Goal: Task Accomplishment & Management: Manage account settings

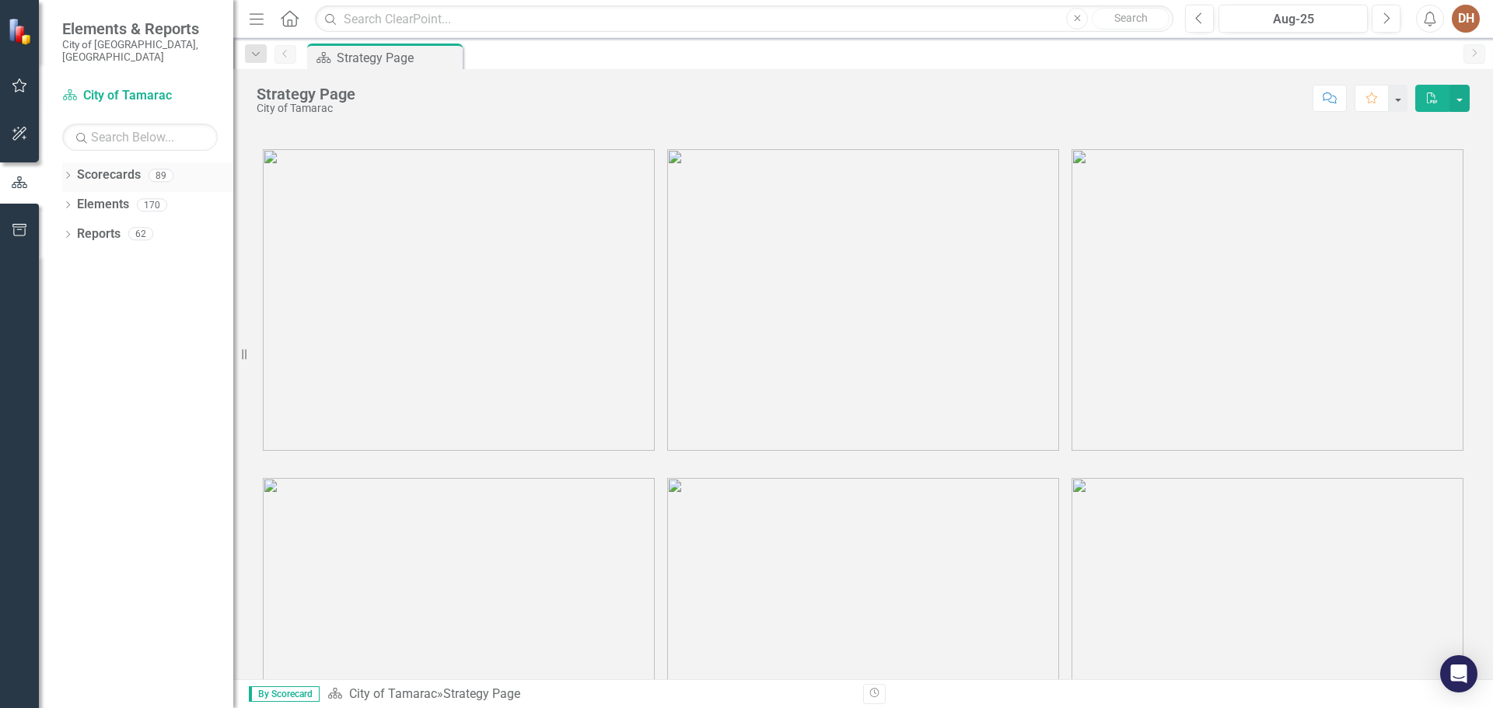
click at [124, 170] on link "Scorecards" at bounding box center [109, 175] width 64 height 18
click at [103, 166] on link "Scorecards" at bounding box center [109, 175] width 64 height 18
click at [75, 164] on div "Dropdown Scorecards 89" at bounding box center [147, 178] width 171 height 30
click at [68, 172] on icon at bounding box center [68, 175] width 4 height 7
click at [71, 200] on icon "Dropdown" at bounding box center [76, 204] width 12 height 9
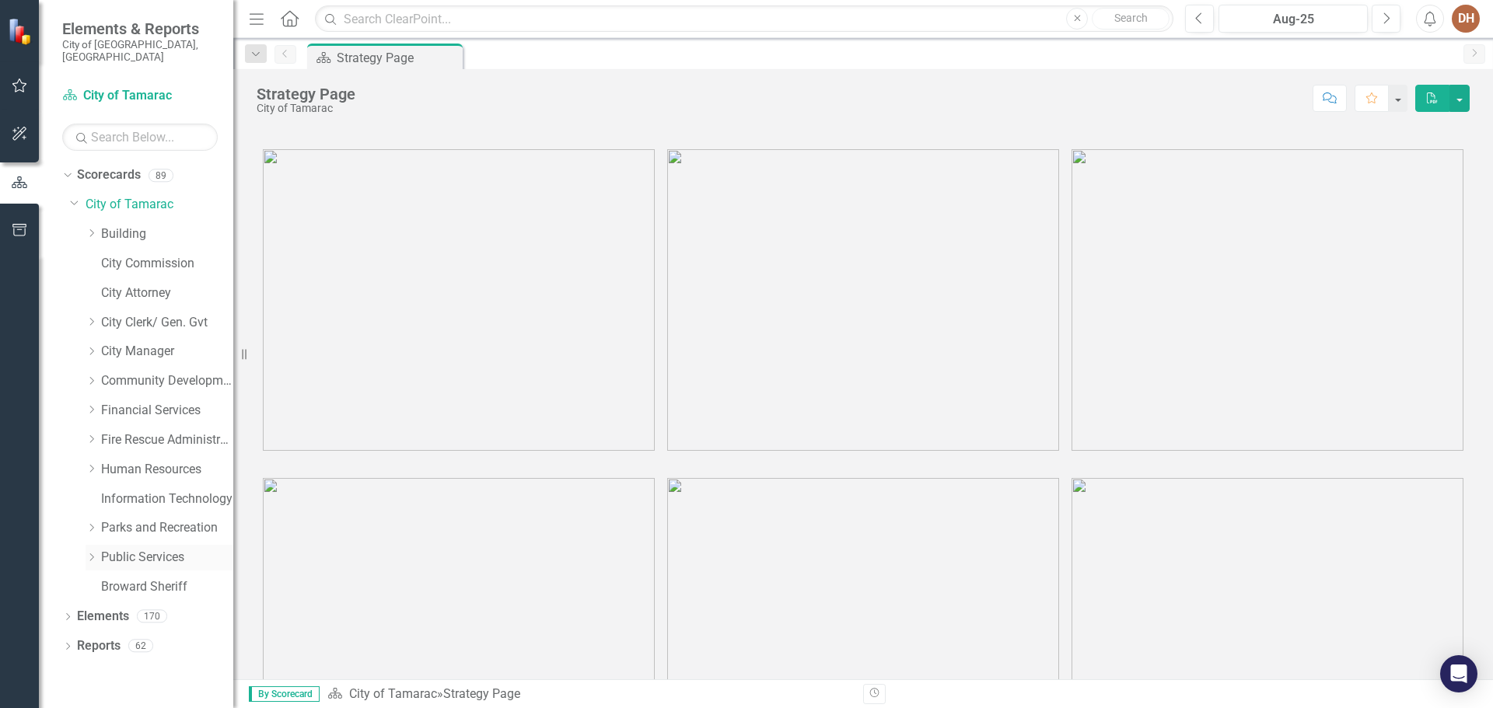
click at [96, 553] on icon "Dropdown" at bounding box center [92, 557] width 12 height 9
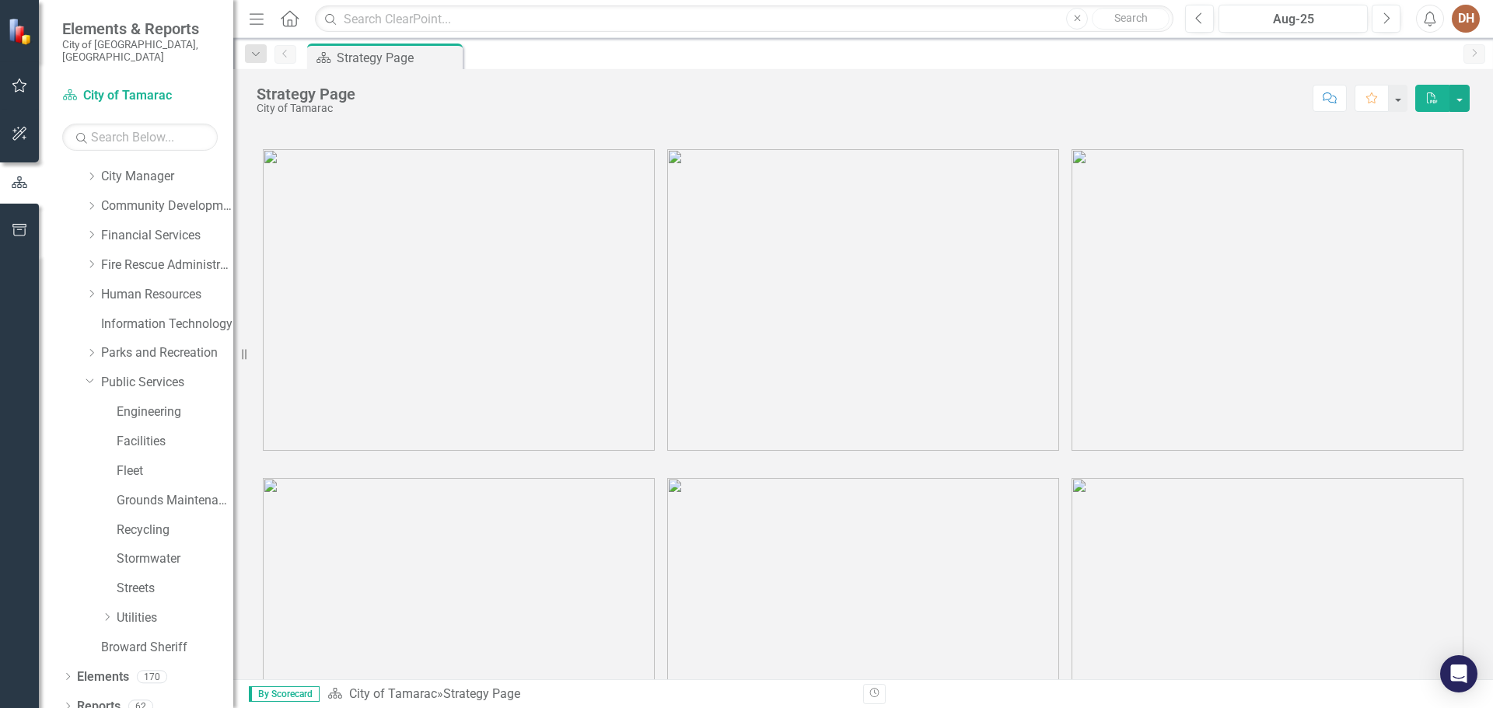
scroll to position [177, 0]
click at [139, 397] on div "Engineering" at bounding box center [175, 410] width 117 height 26
click at [173, 401] on link "Engineering" at bounding box center [175, 410] width 117 height 18
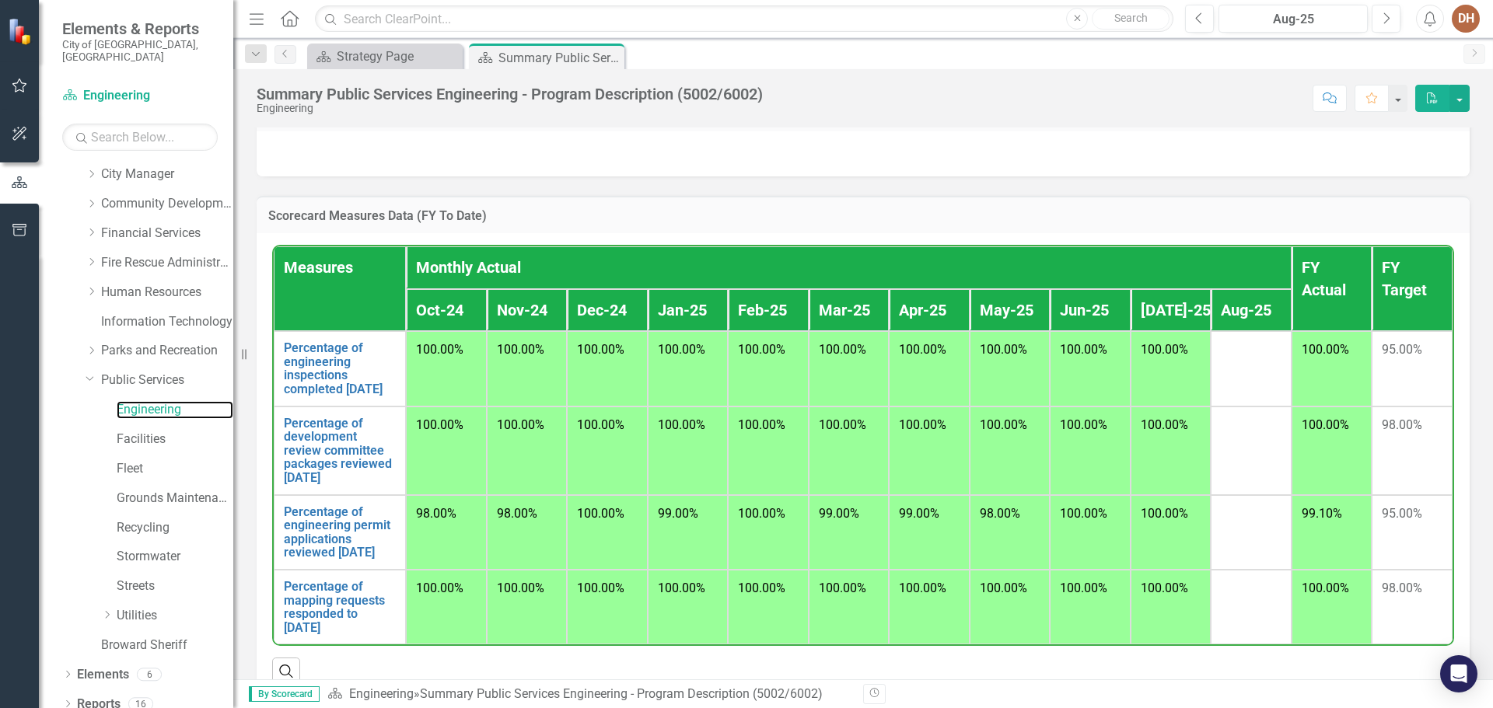
scroll to position [1148, 0]
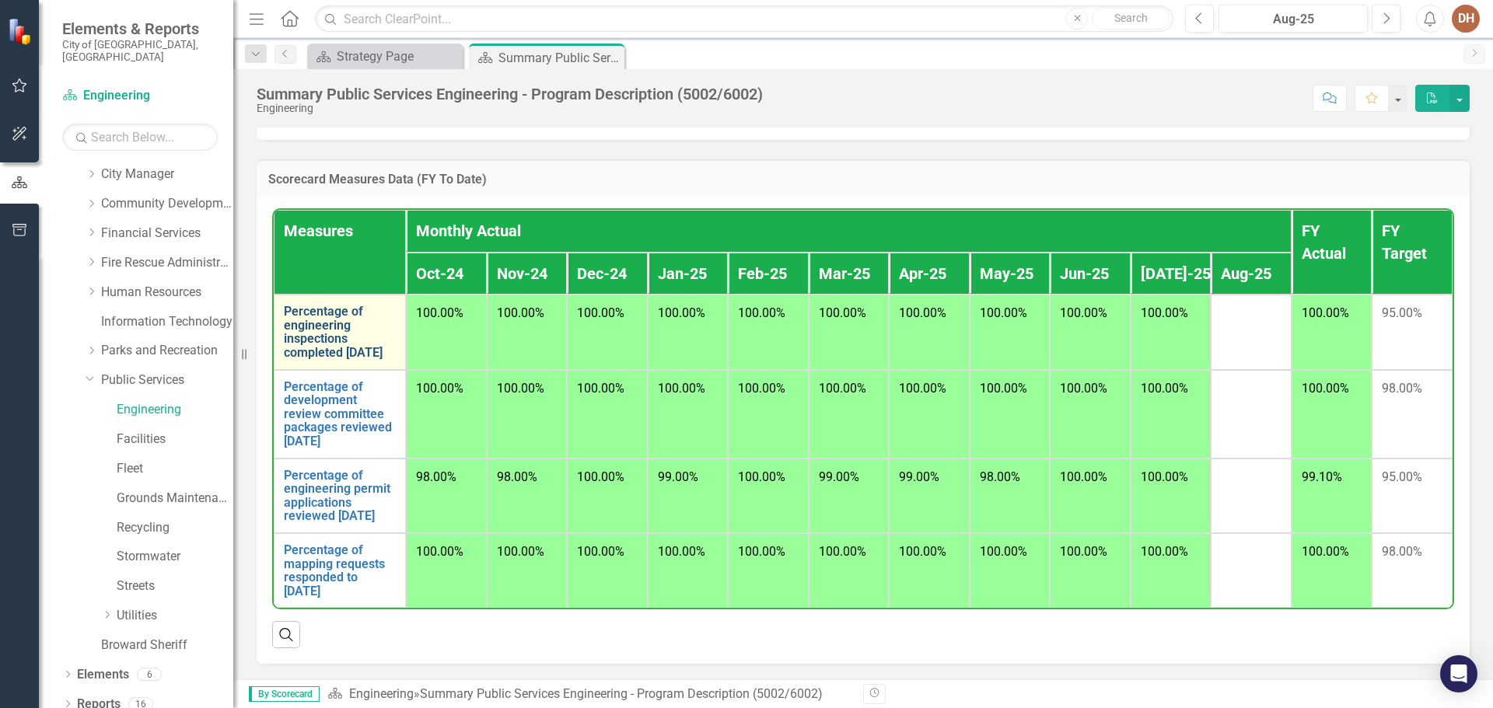
click at [337, 305] on link "Percentage of engineering inspections completed [DATE]" at bounding box center [340, 332] width 112 height 54
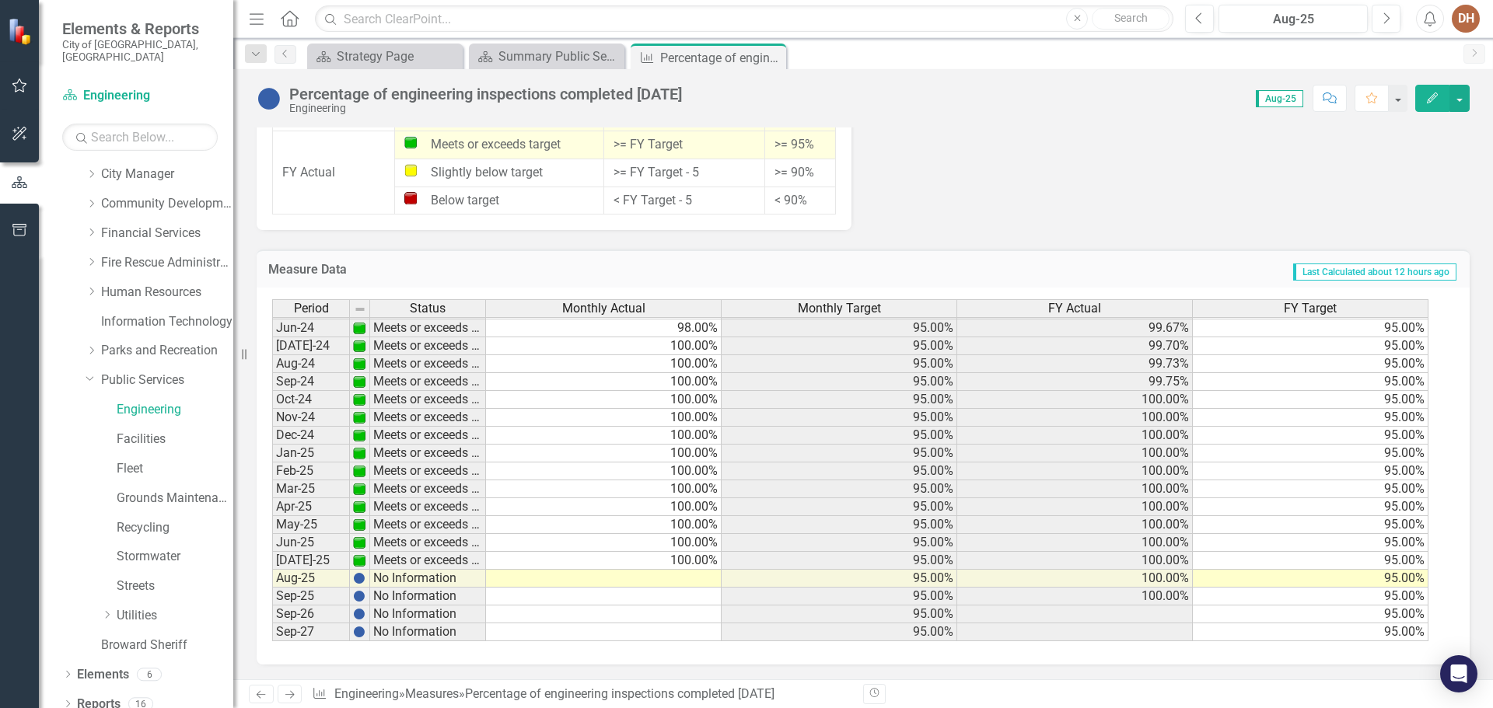
scroll to position [1352, 0]
click at [705, 577] on td at bounding box center [604, 578] width 236 height 18
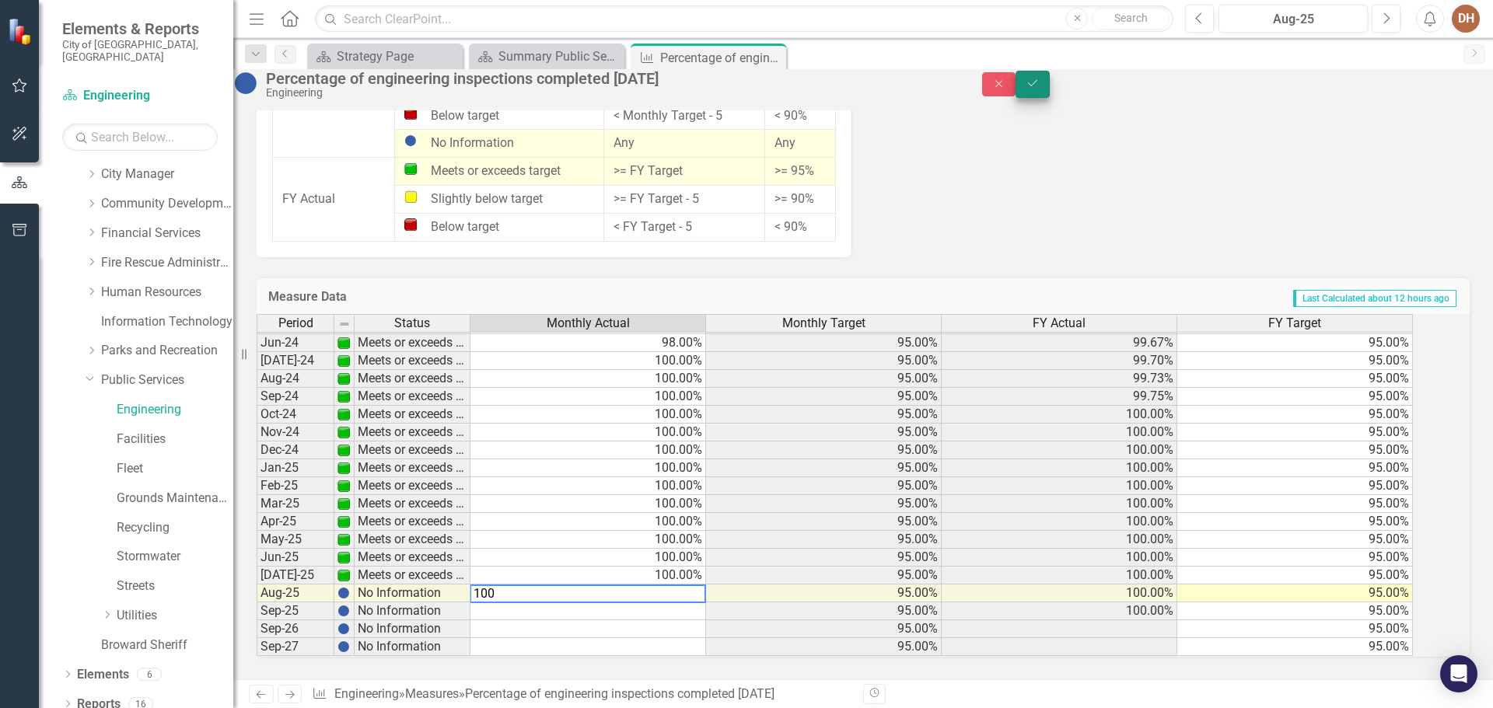
type textarea "100"
click at [1040, 86] on icon "Save" at bounding box center [1033, 83] width 14 height 11
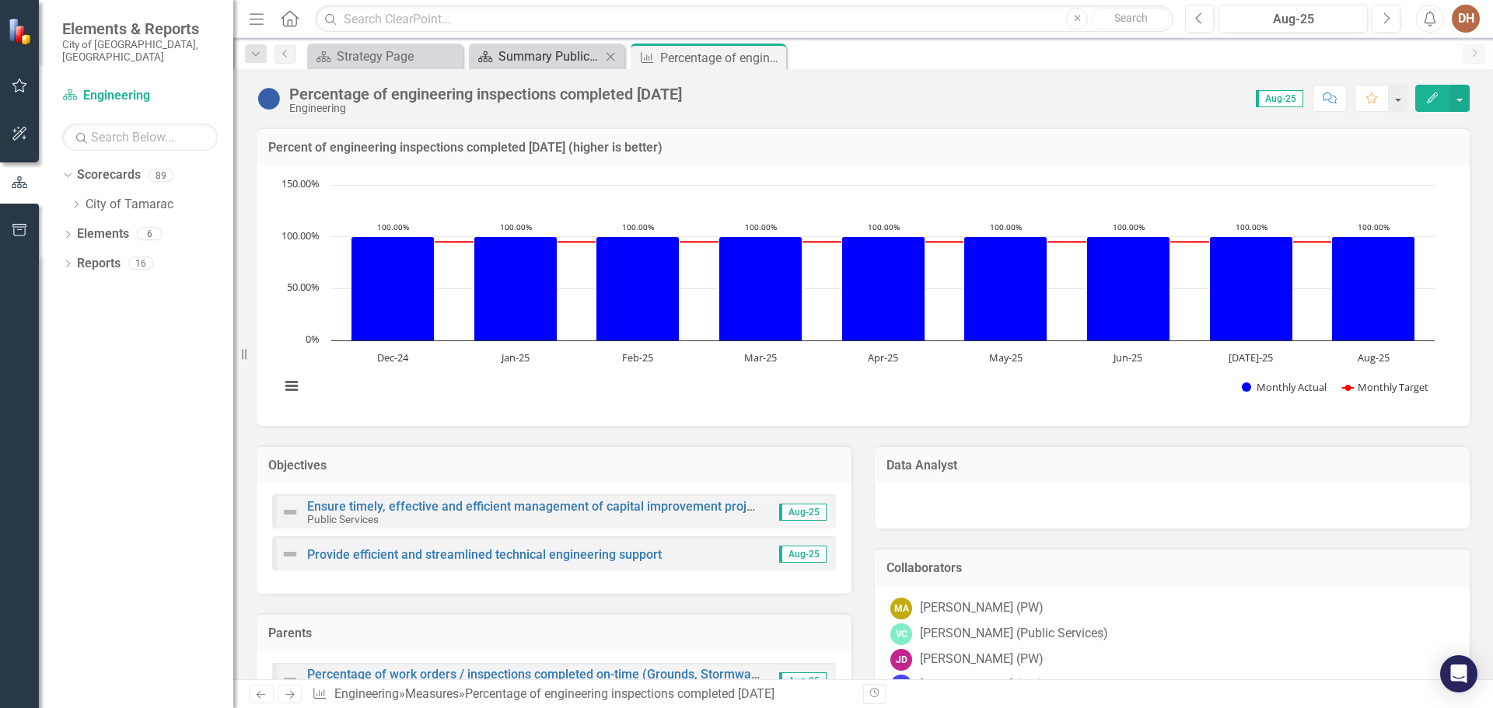
scroll to position [0, 0]
click at [523, 54] on div "Summary Public Services Engineering - Program Description (5002/6002)" at bounding box center [549, 56] width 103 height 19
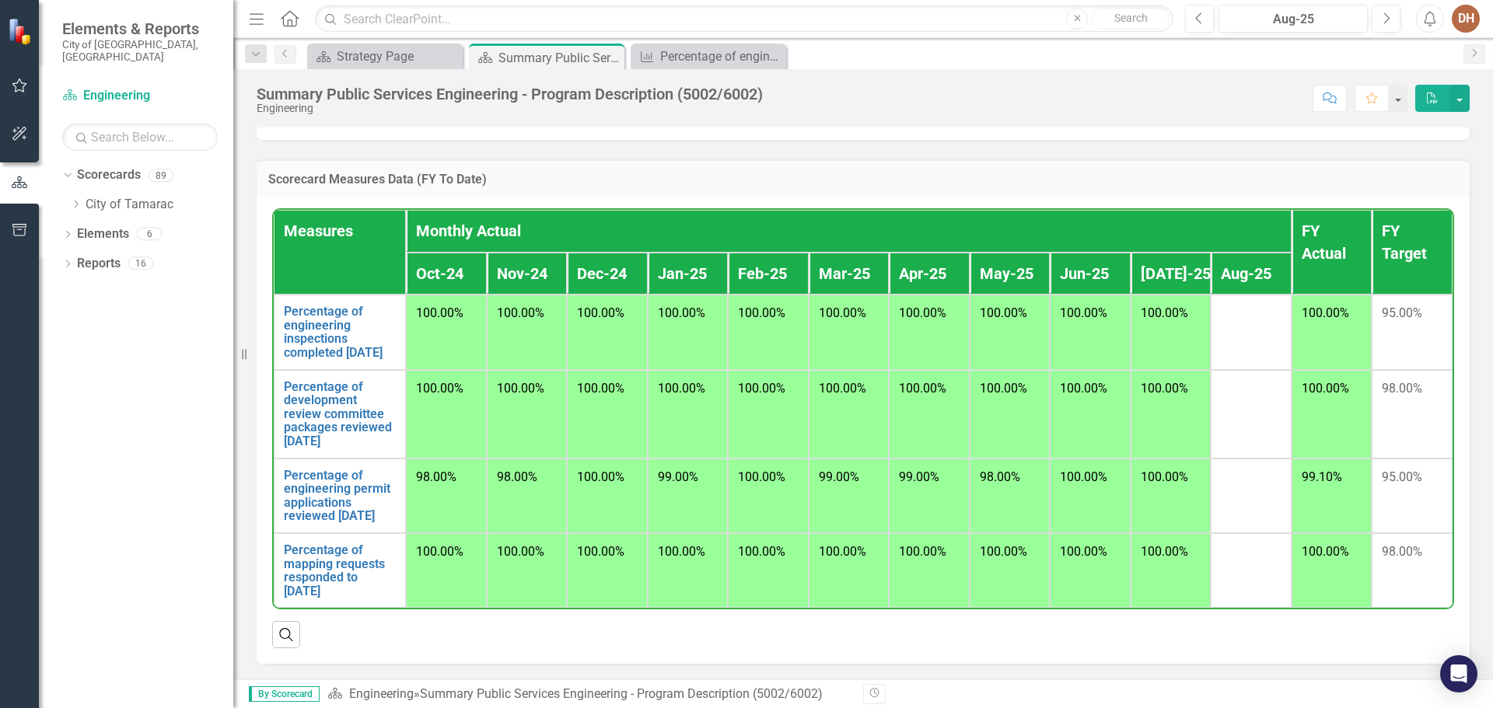
scroll to position [1148, 0]
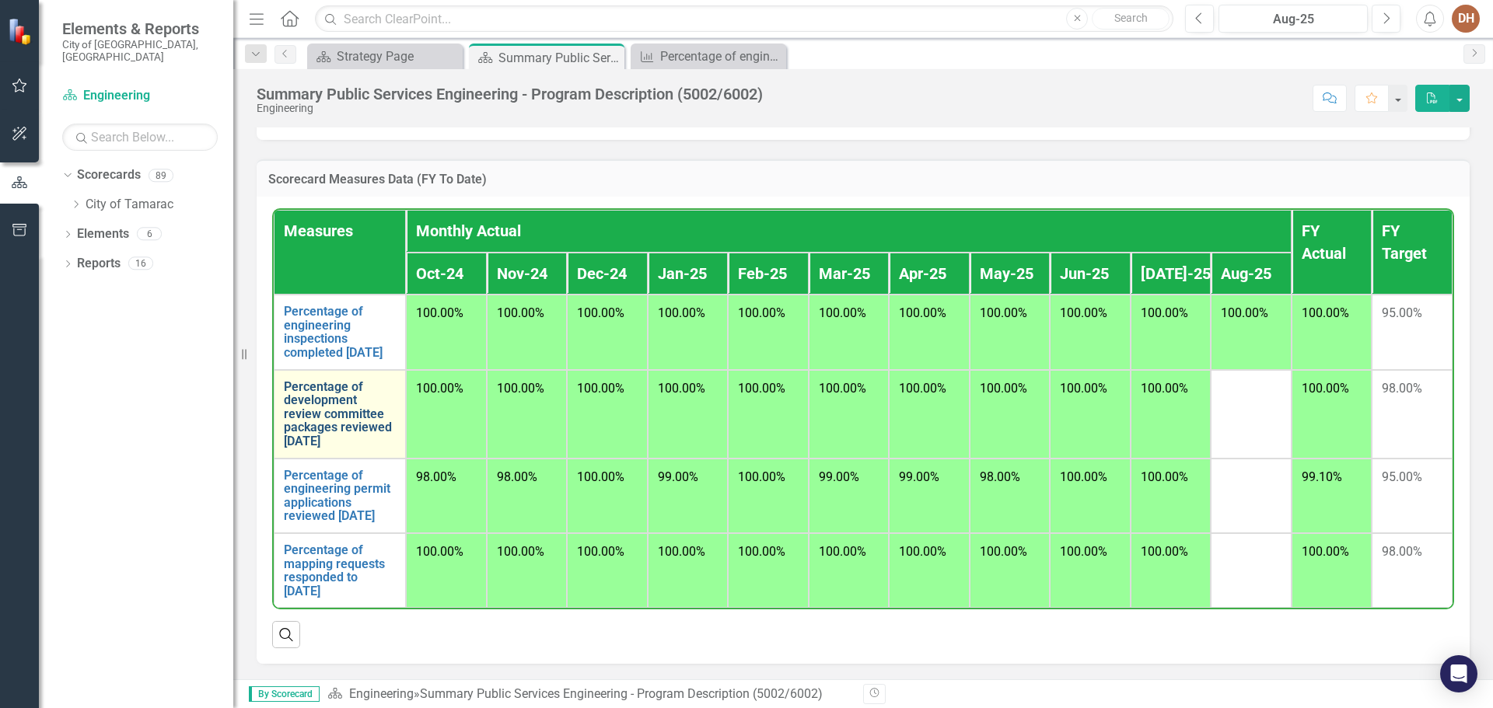
click at [347, 380] on link "Percentage of development review committee packages reviewed [DATE]" at bounding box center [340, 414] width 112 height 68
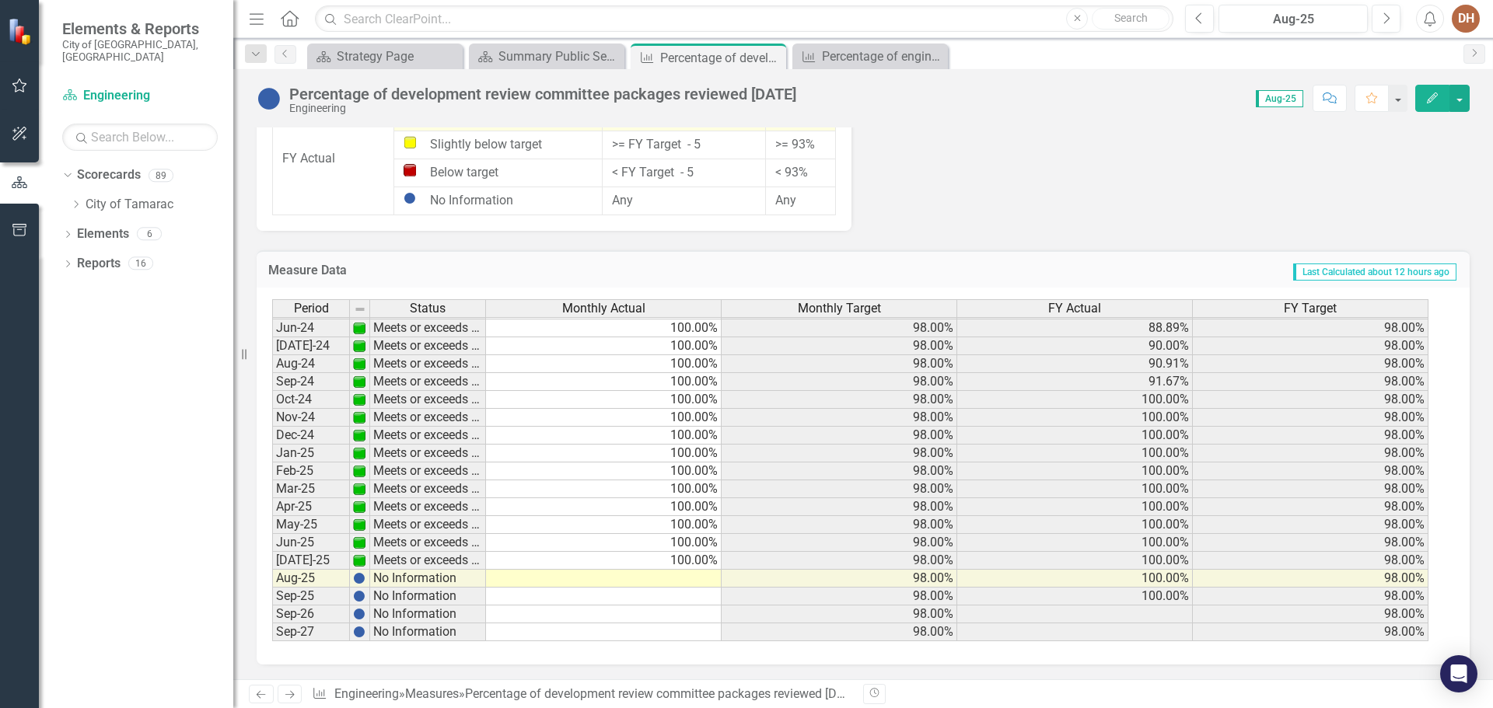
scroll to position [1433, 0]
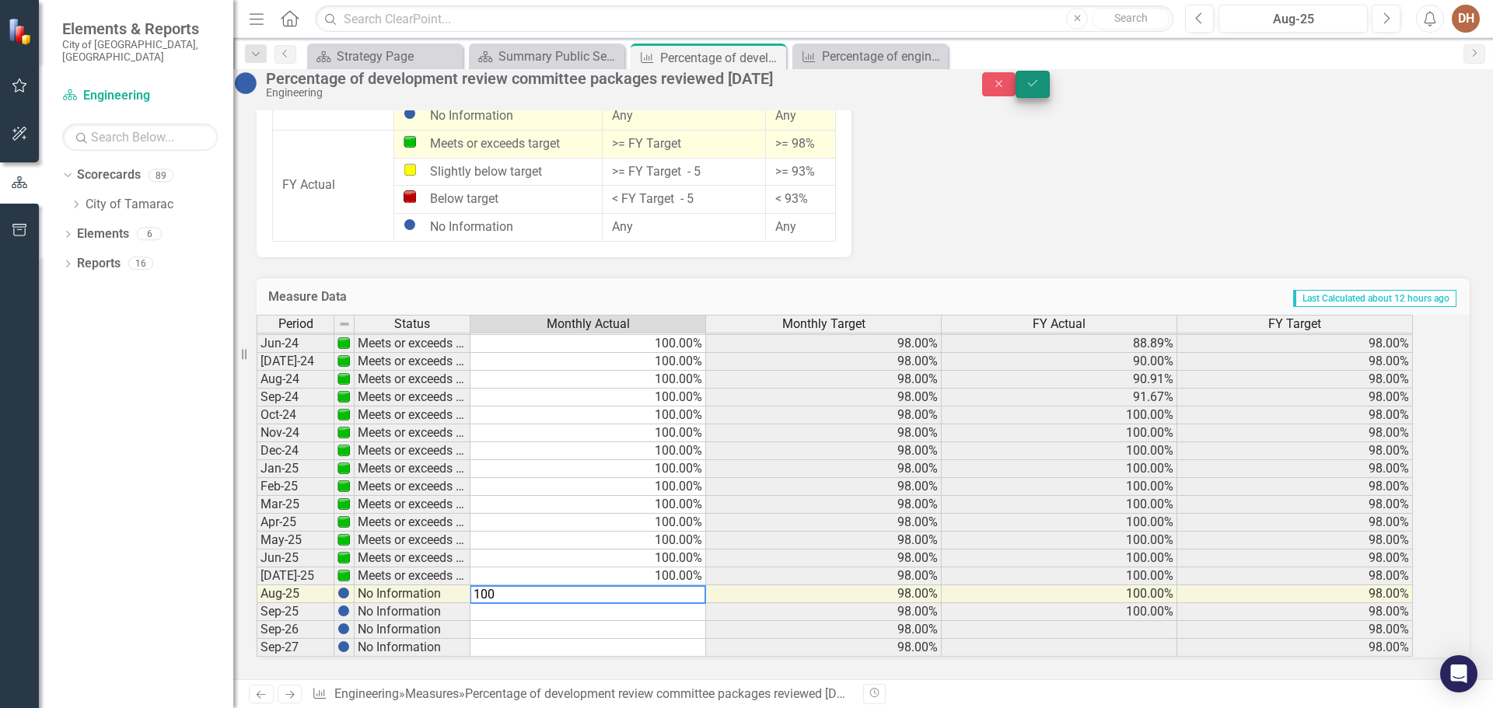
type textarea "100"
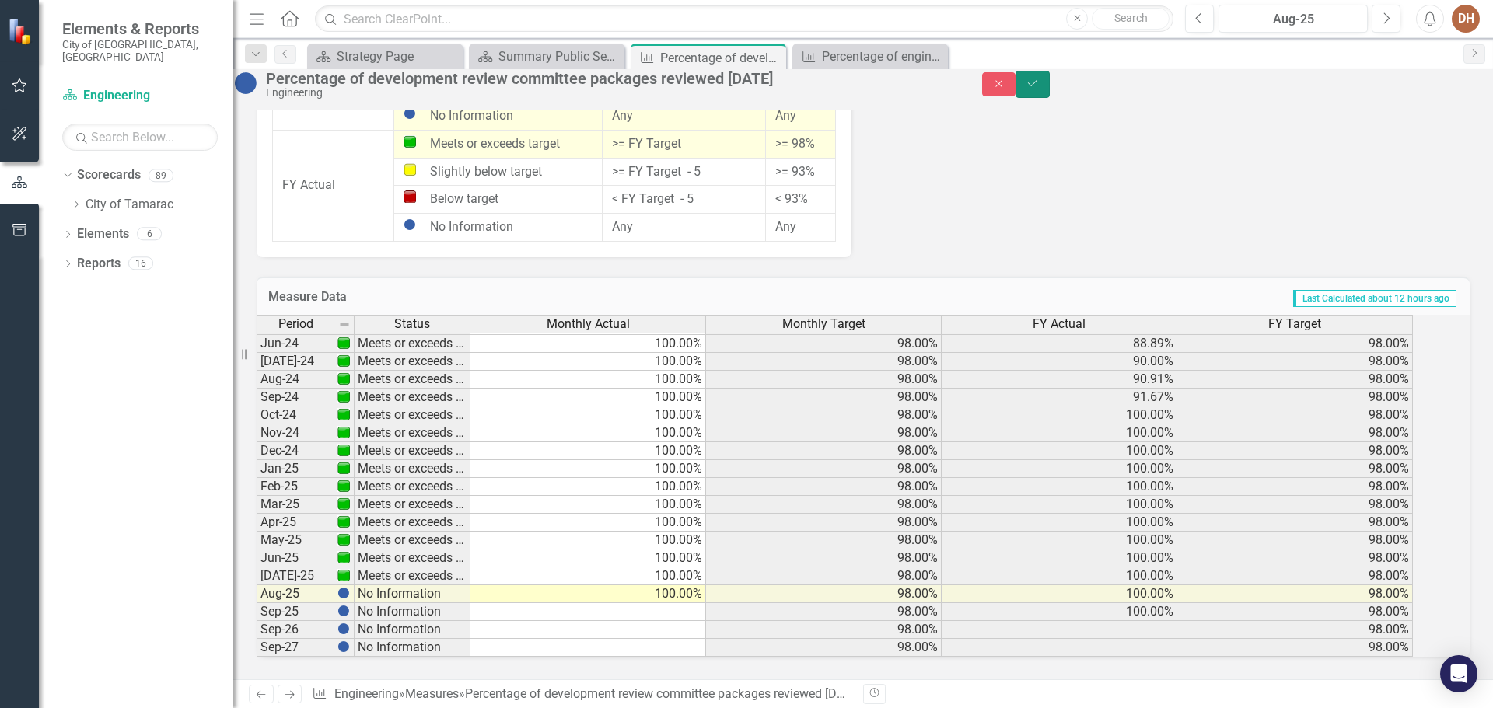
click at [1050, 98] on button "Save" at bounding box center [1033, 84] width 34 height 27
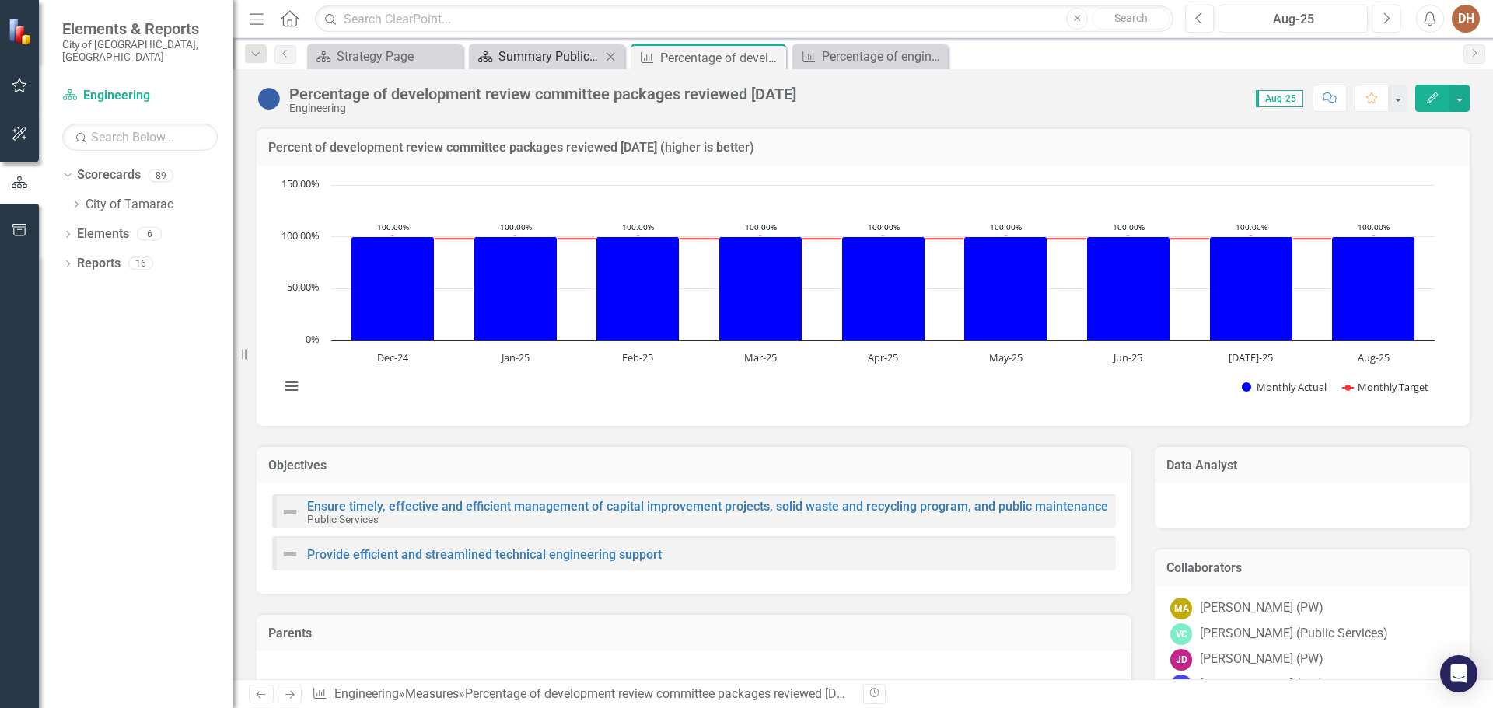
click at [556, 51] on div "Summary Public Services Engineering - Program Description (5002/6002)" at bounding box center [549, 56] width 103 height 19
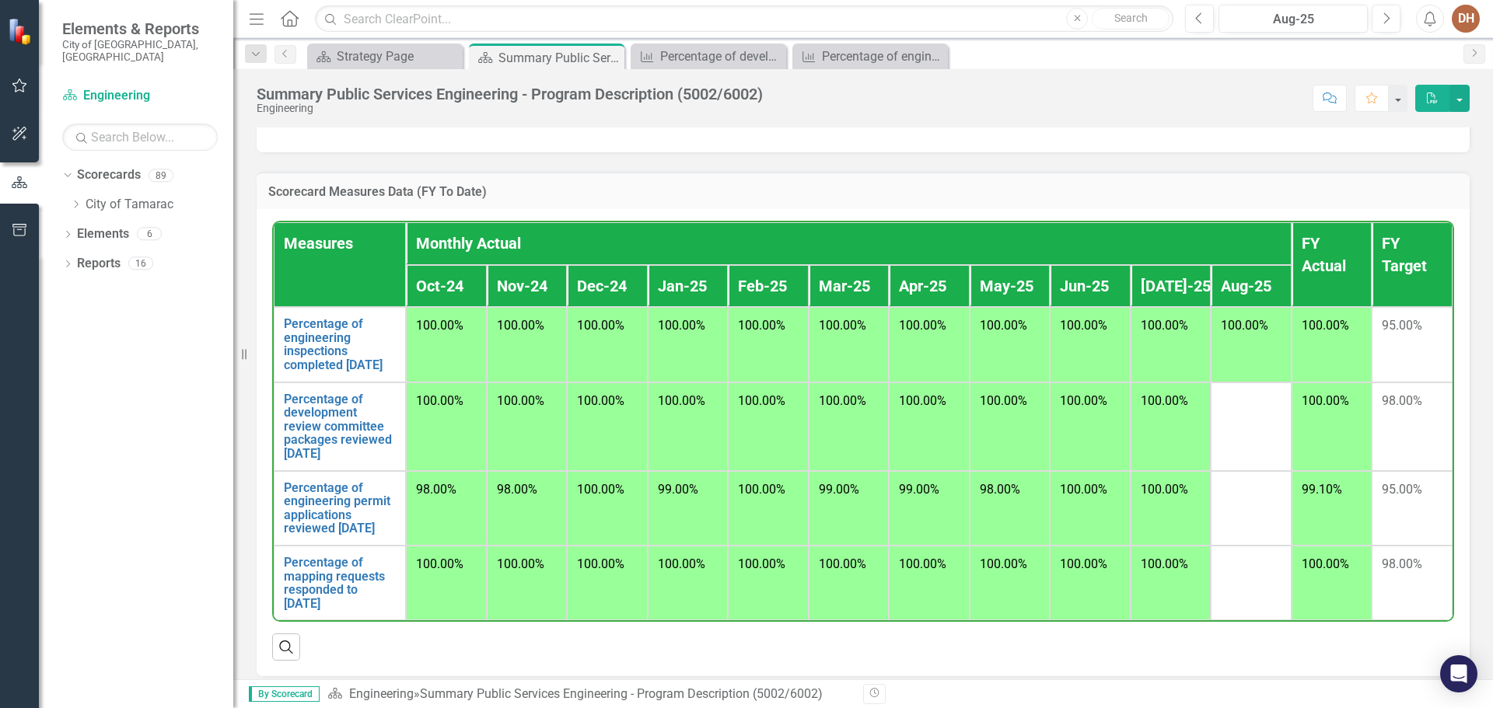
scroll to position [1148, 0]
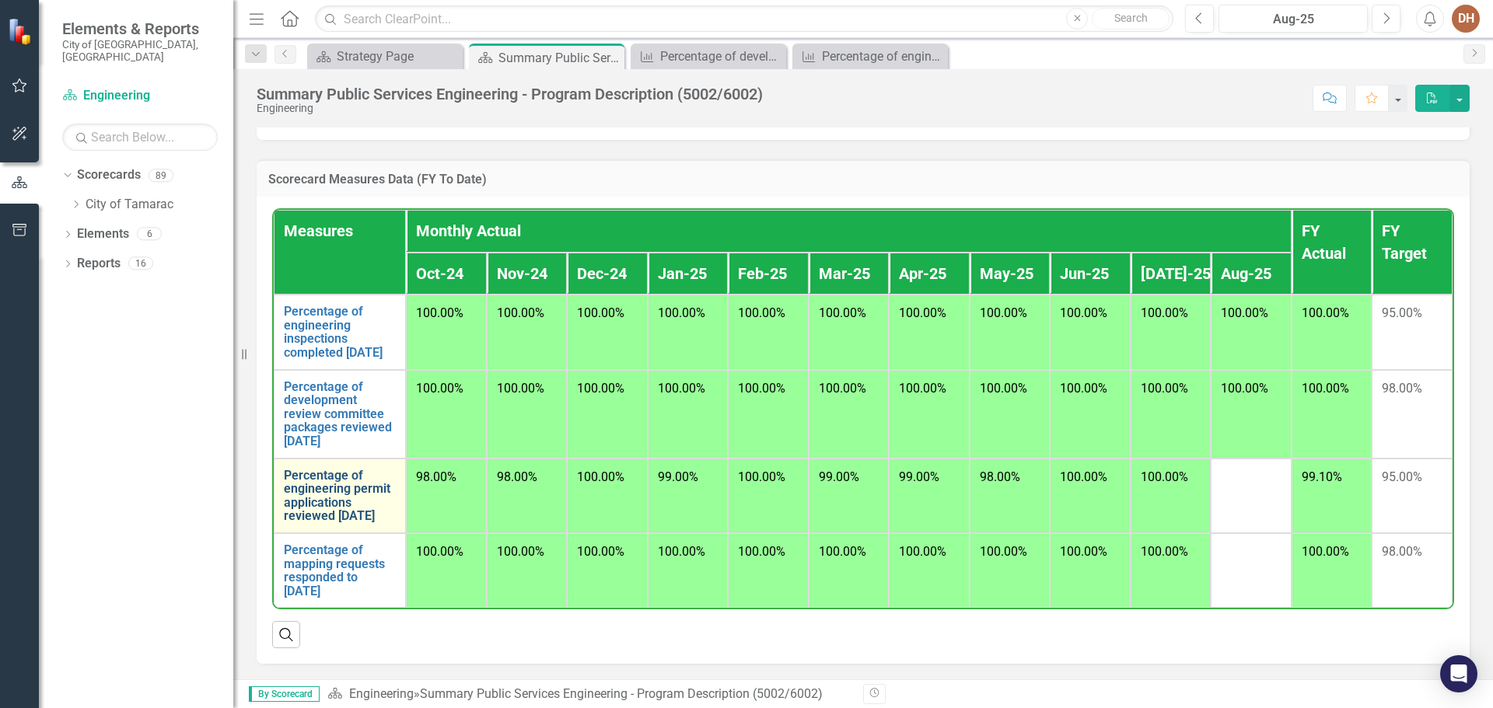
click at [344, 478] on link "Percentage of engineering permit applications reviewed [DATE]" at bounding box center [340, 496] width 112 height 54
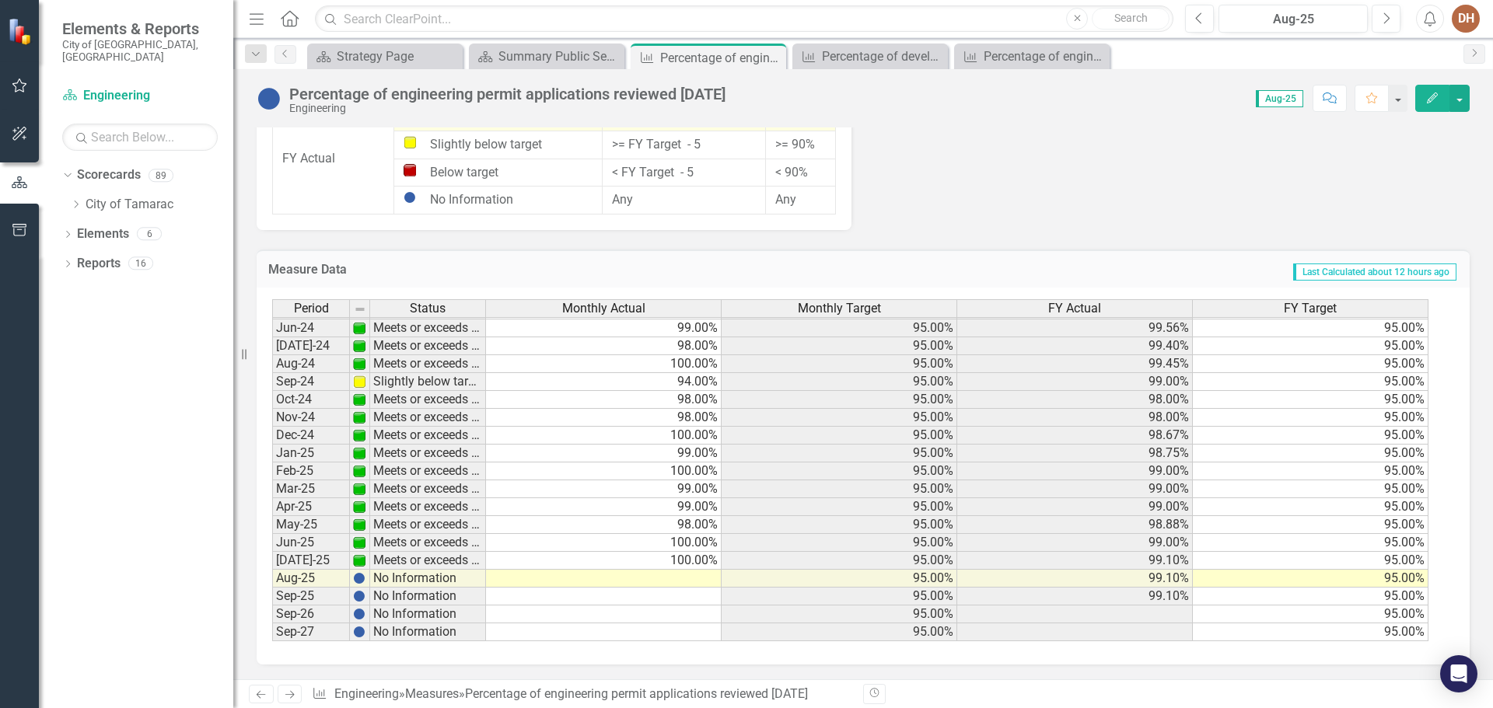
scroll to position [1314, 0]
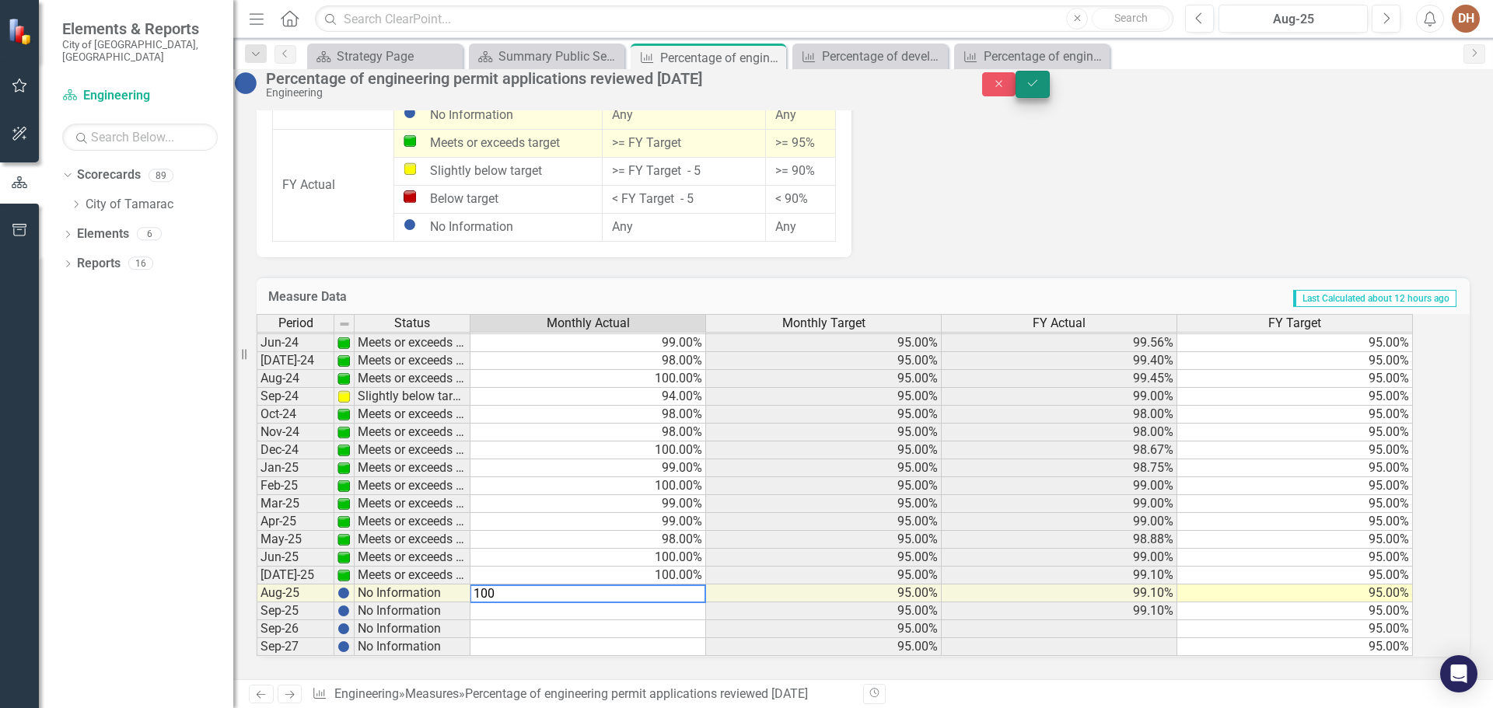
type textarea "100"
click at [1050, 98] on button "Save" at bounding box center [1033, 84] width 34 height 27
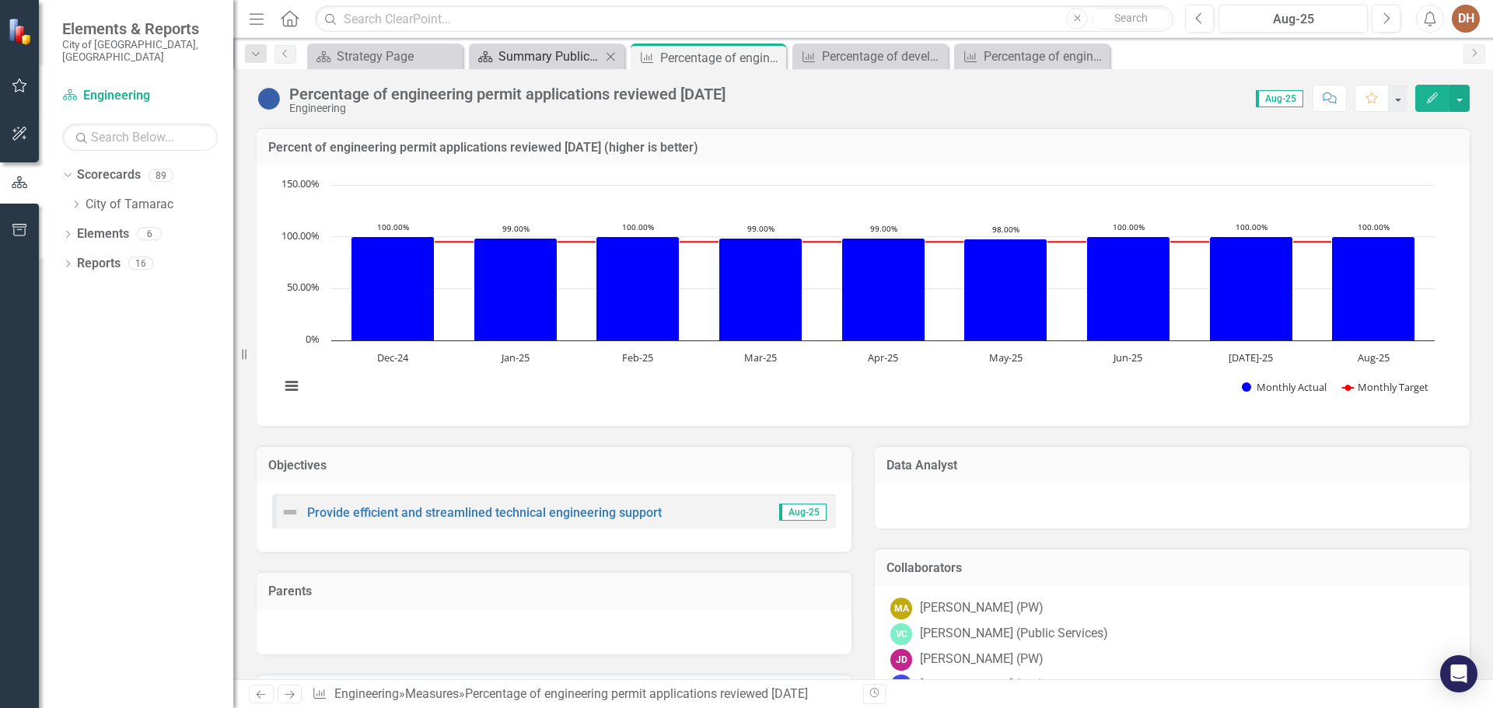
click at [565, 51] on div "Summary Public Services Engineering - Program Description (5002/6002)" at bounding box center [549, 56] width 103 height 19
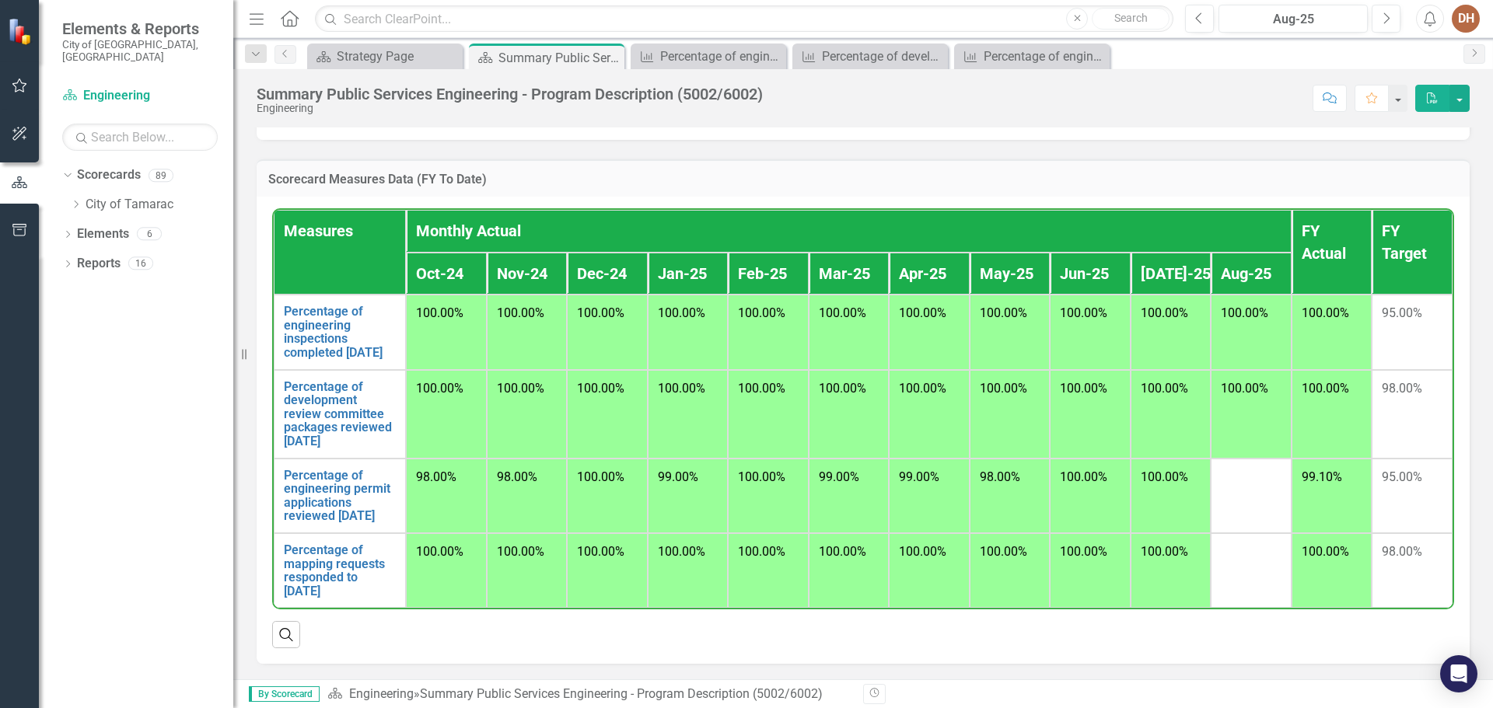
scroll to position [1148, 0]
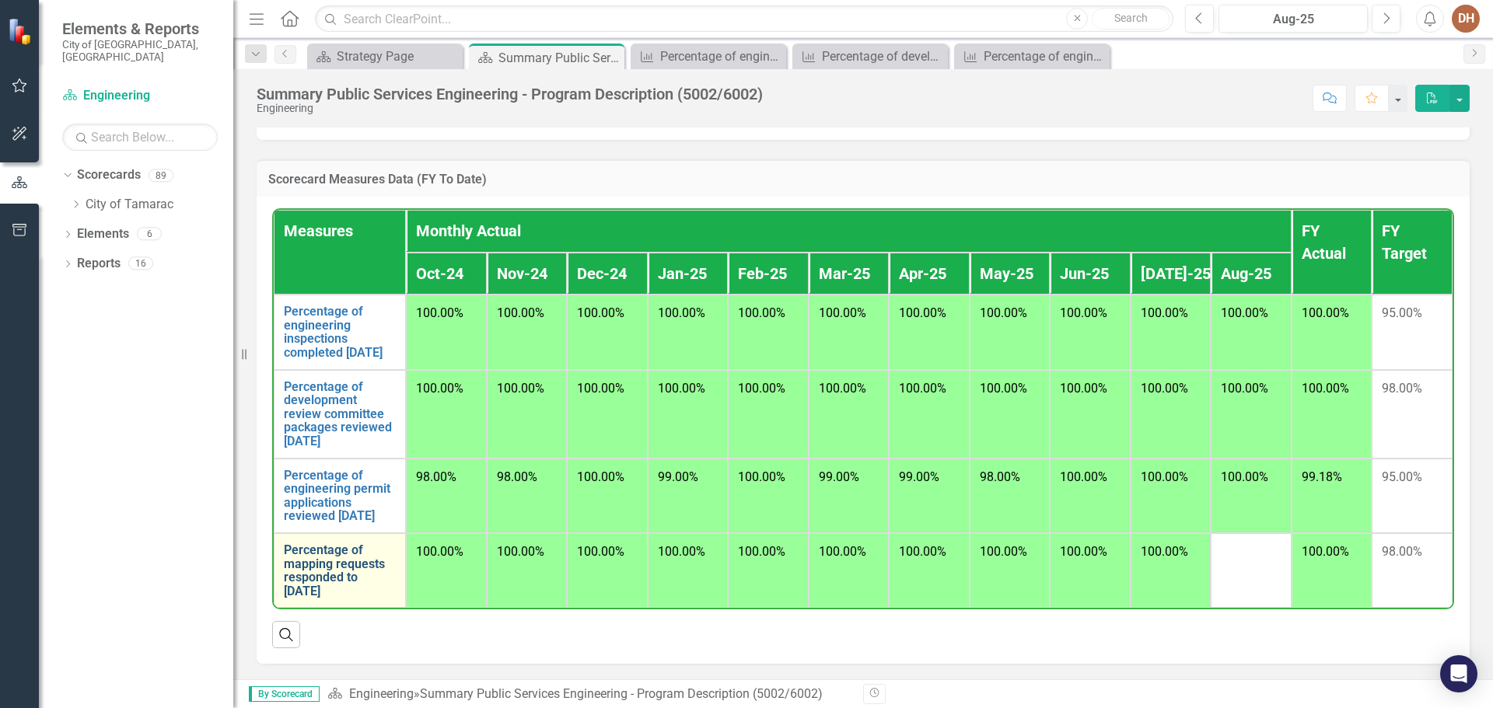
click at [310, 577] on link "Percentage of mapping requests responded to [DATE]" at bounding box center [340, 571] width 112 height 54
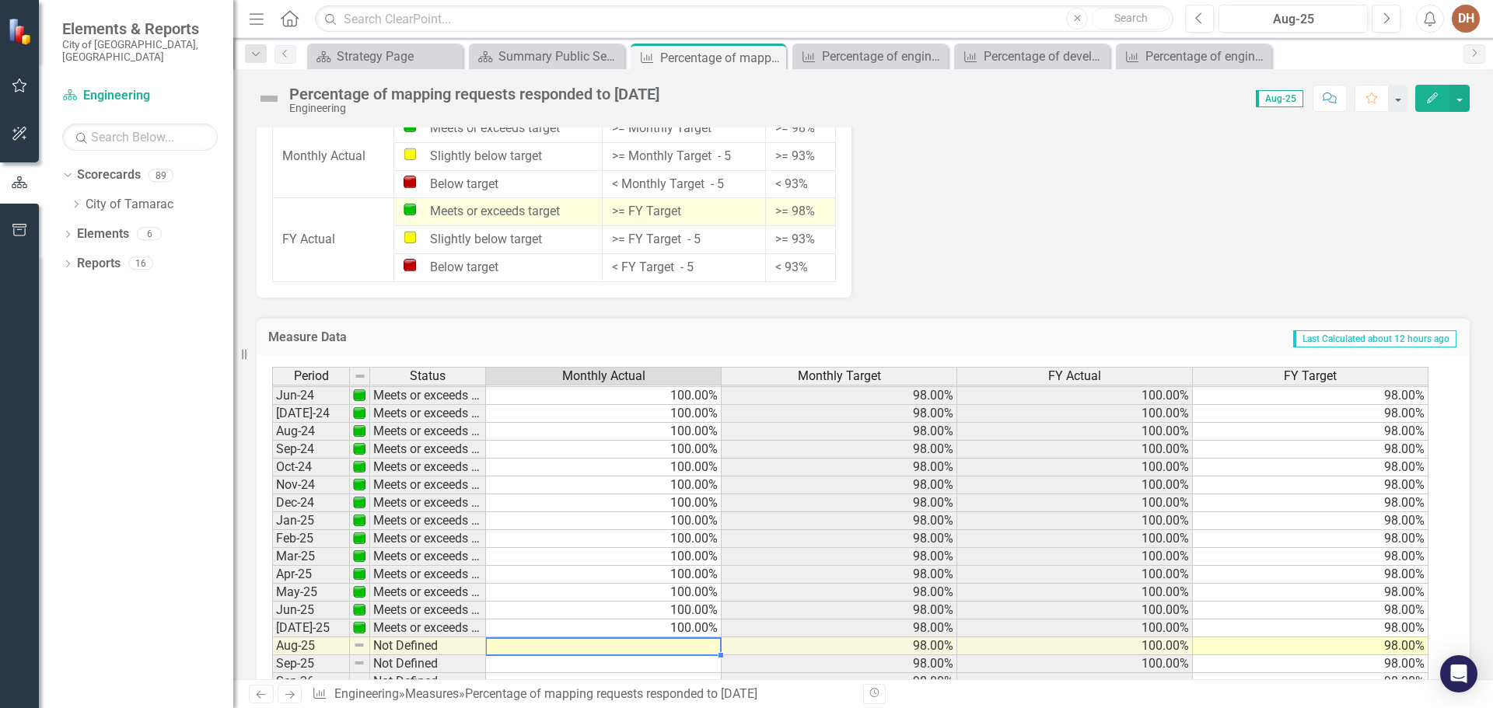
click at [685, 651] on tbody "May-23 Meets or exceeds target 100.00% 98.00% 100.00% 98.00% Jun-23 Meets or ex…" at bounding box center [850, 431] width 1156 height 555
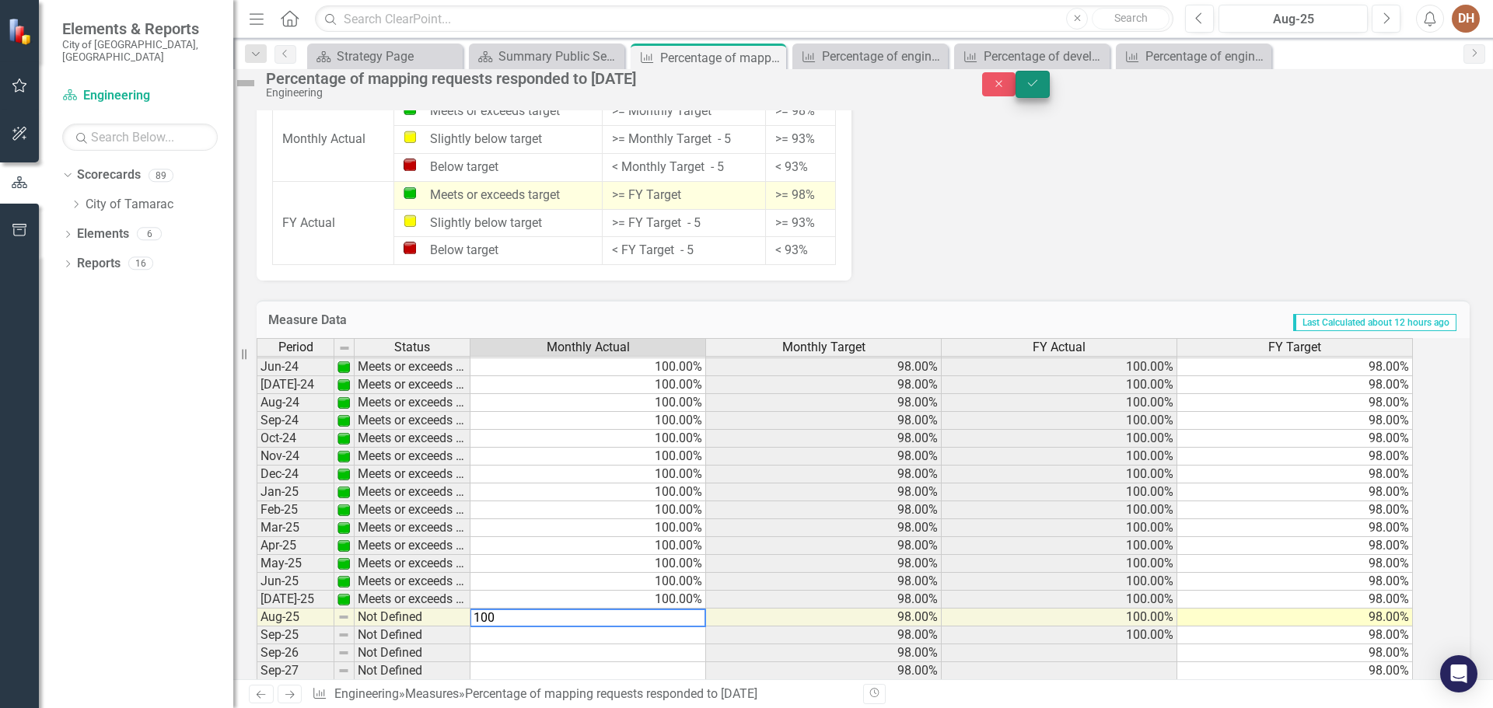
type textarea "100"
click at [1050, 86] on button "Save" at bounding box center [1033, 84] width 34 height 27
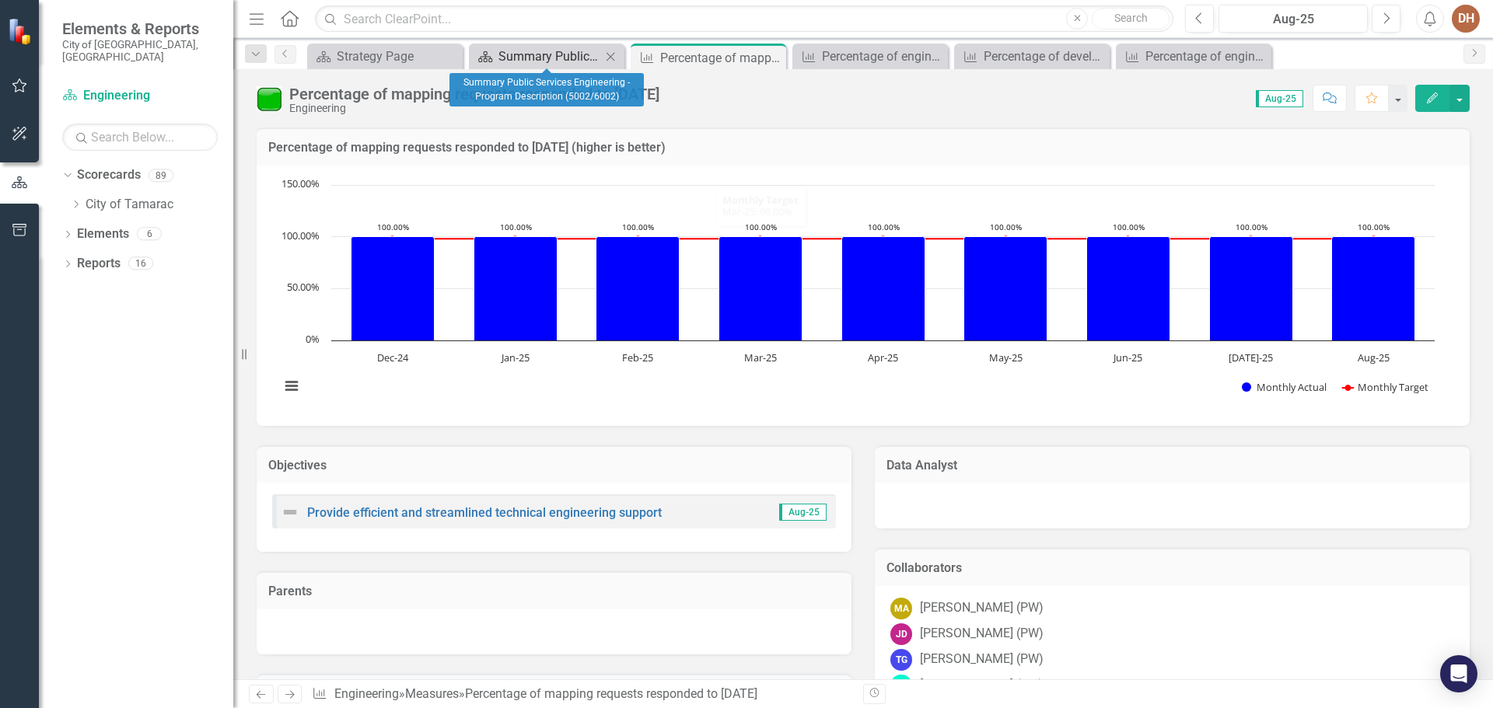
click at [554, 65] on div "Summary Public Services Engineering - Program Description (5002/6002)" at bounding box center [549, 56] width 103 height 19
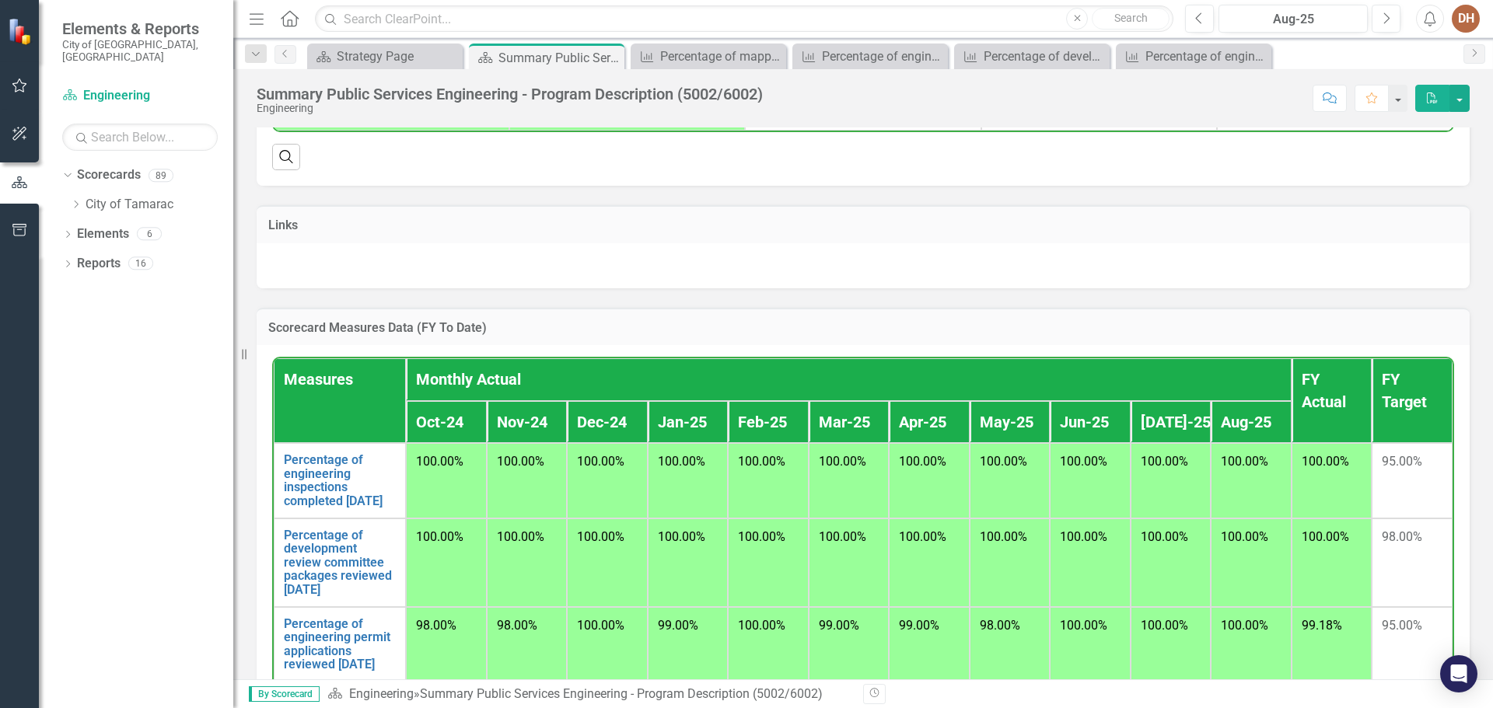
scroll to position [681, 0]
